Goal: Transaction & Acquisition: Subscribe to service/newsletter

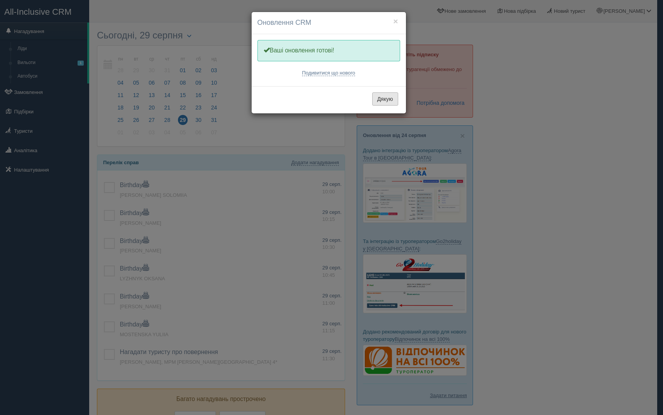
click at [396, 99] on button "Дякую" at bounding box center [385, 98] width 26 height 13
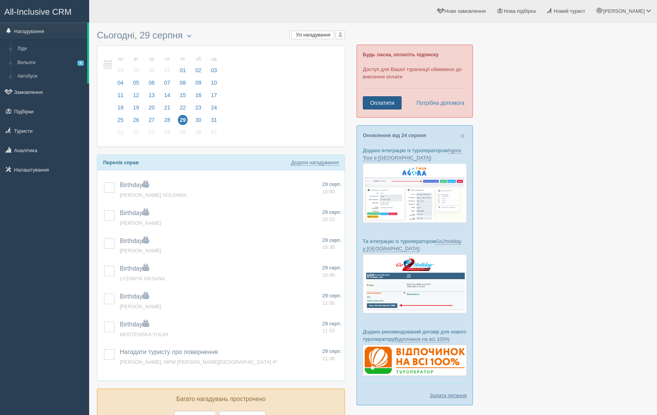
click at [388, 105] on link "Оплатити" at bounding box center [382, 102] width 39 height 13
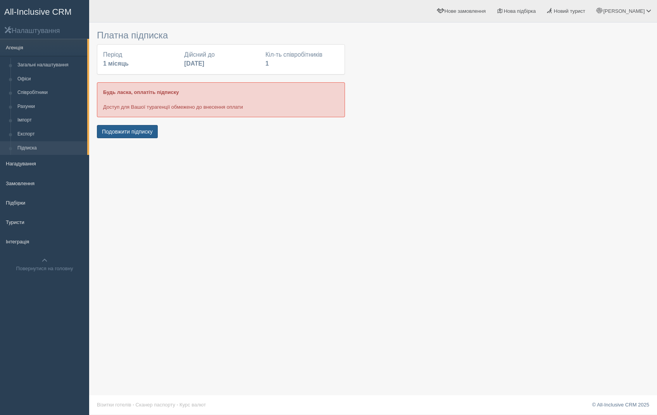
click at [151, 128] on button "Подовжити підписку" at bounding box center [127, 131] width 61 height 13
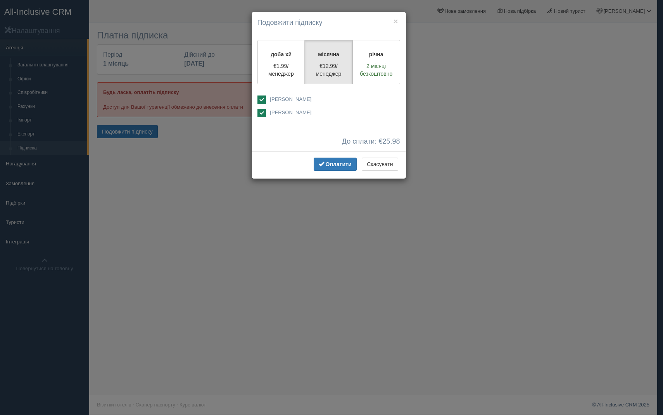
click at [261, 111] on ins at bounding box center [262, 113] width 9 height 9
click at [258, 110] on ins at bounding box center [262, 113] width 9 height 9
checkbox input "false"
click at [333, 165] on span "Оплатити" at bounding box center [339, 164] width 26 height 6
